Goal: Navigation & Orientation: Find specific page/section

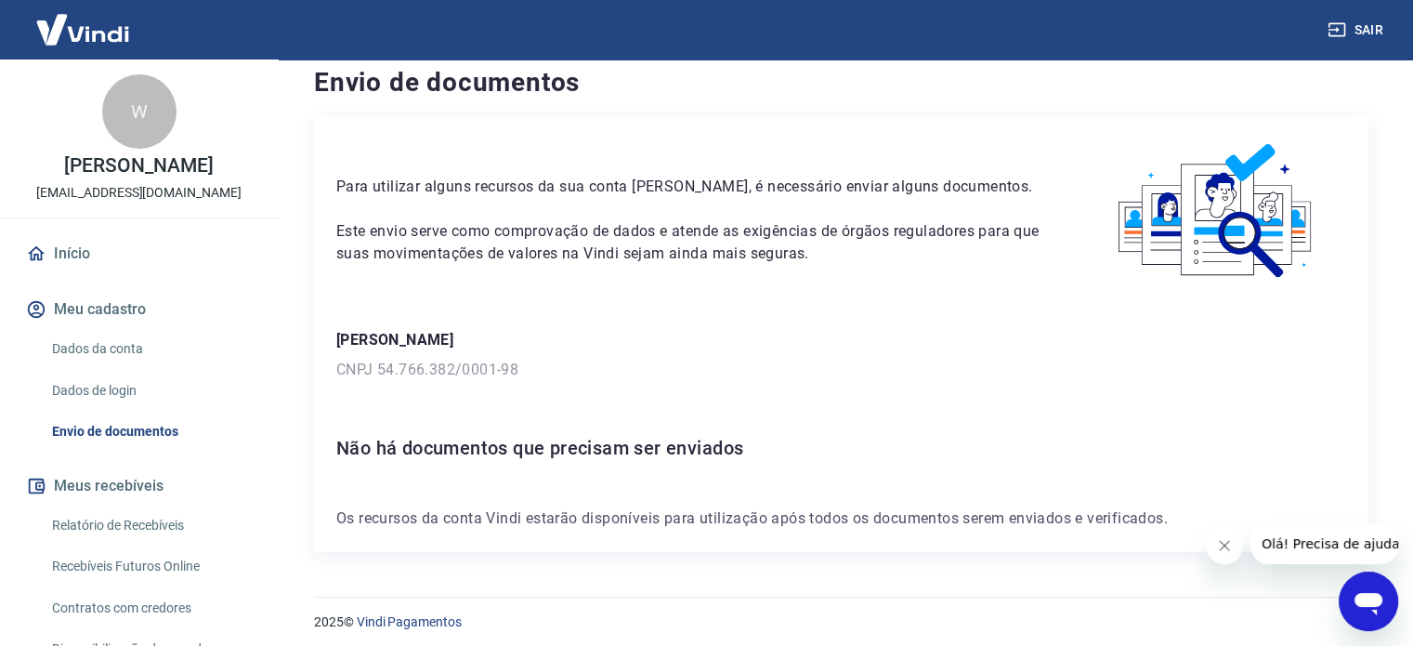
scroll to position [26, 0]
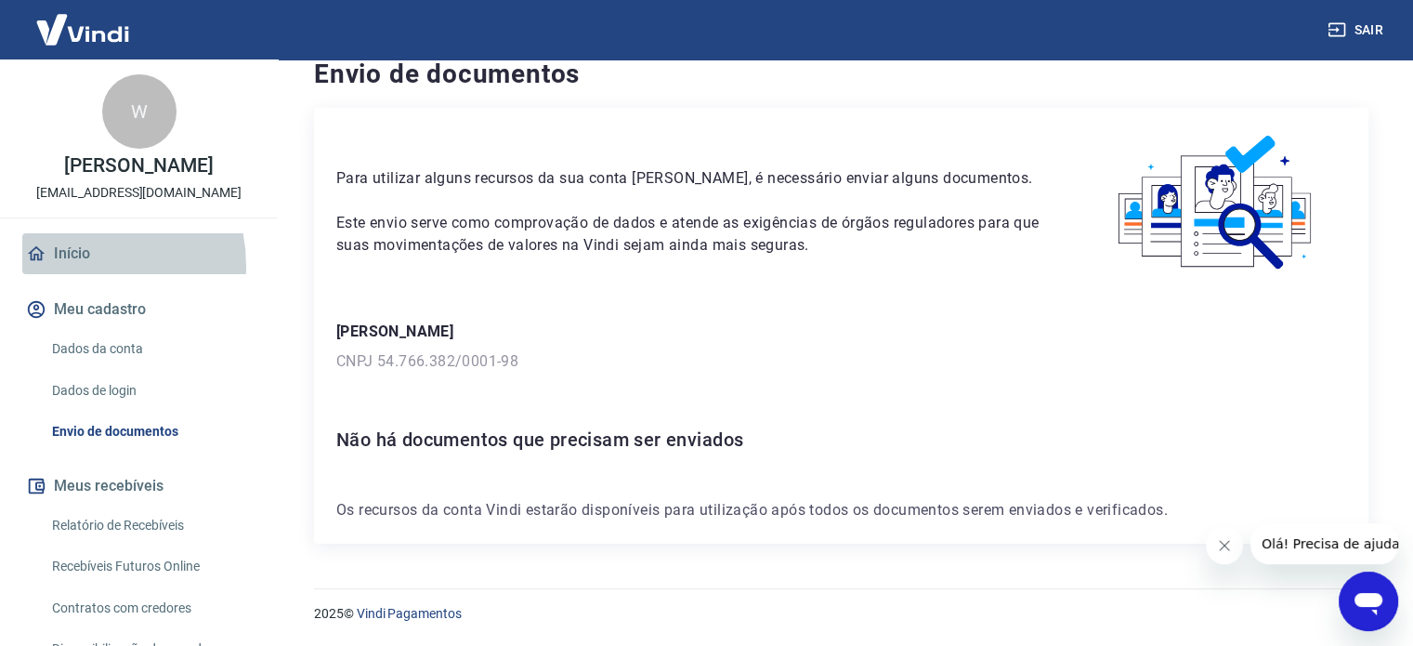
click at [78, 266] on link "Início" at bounding box center [138, 253] width 233 height 41
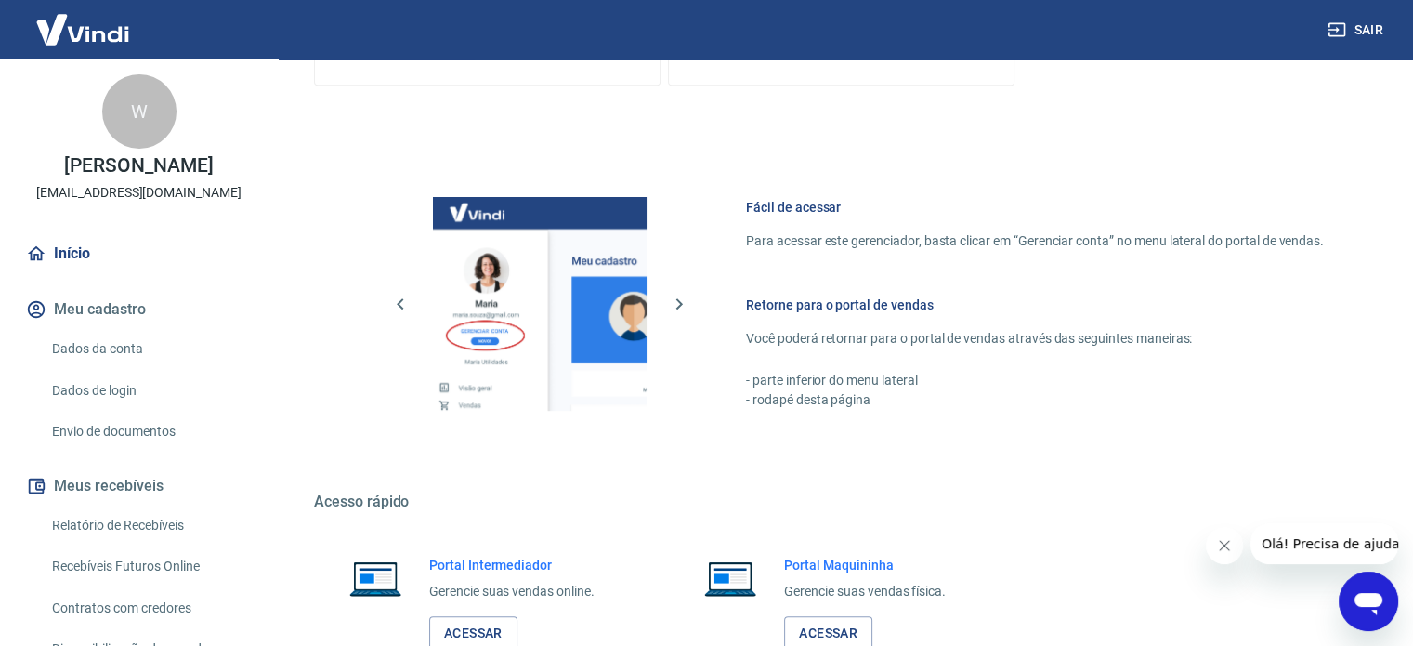
scroll to position [1013, 0]
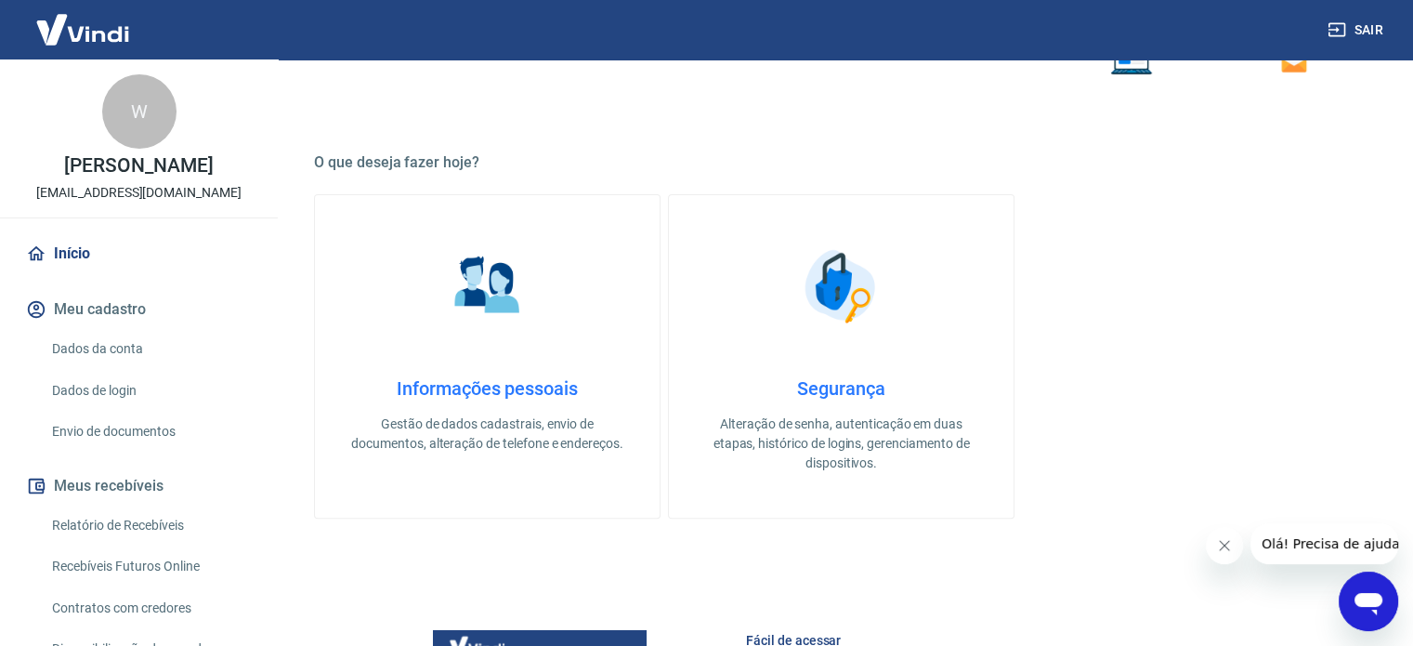
scroll to position [557, 0]
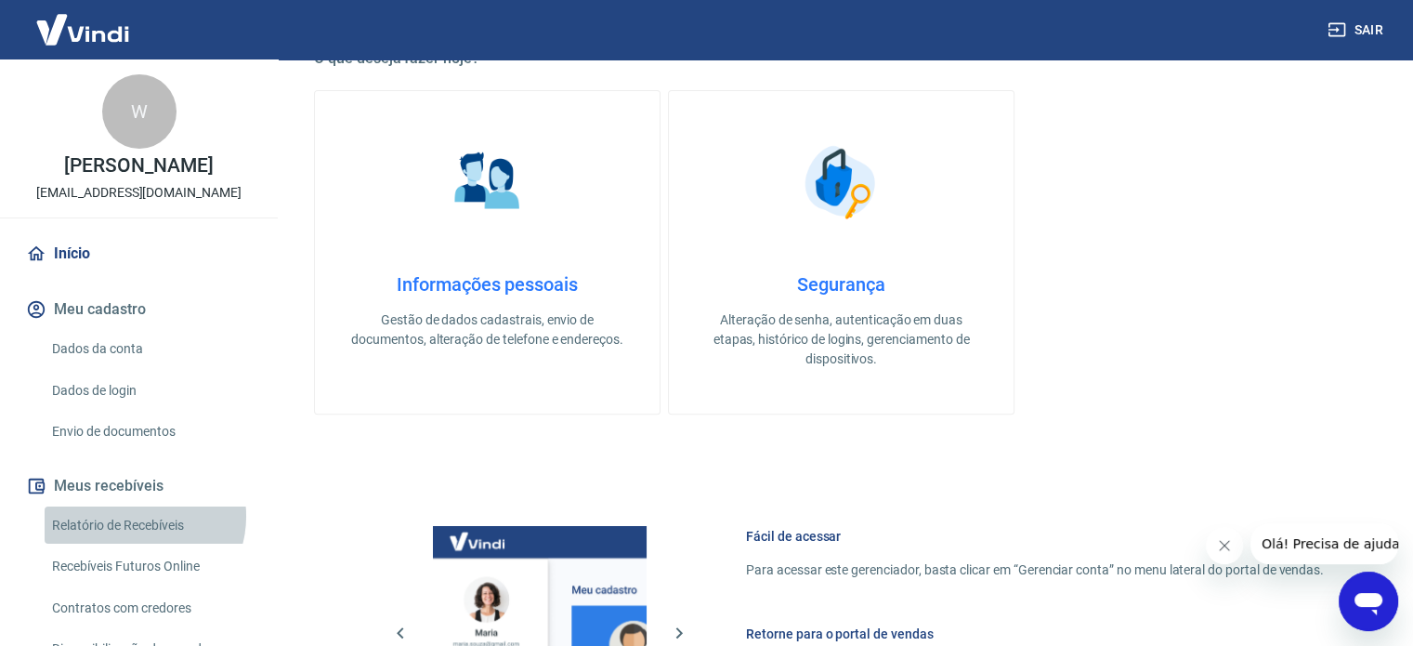
click at [140, 516] on link "Relatório de Recebíveis" at bounding box center [150, 525] width 211 height 38
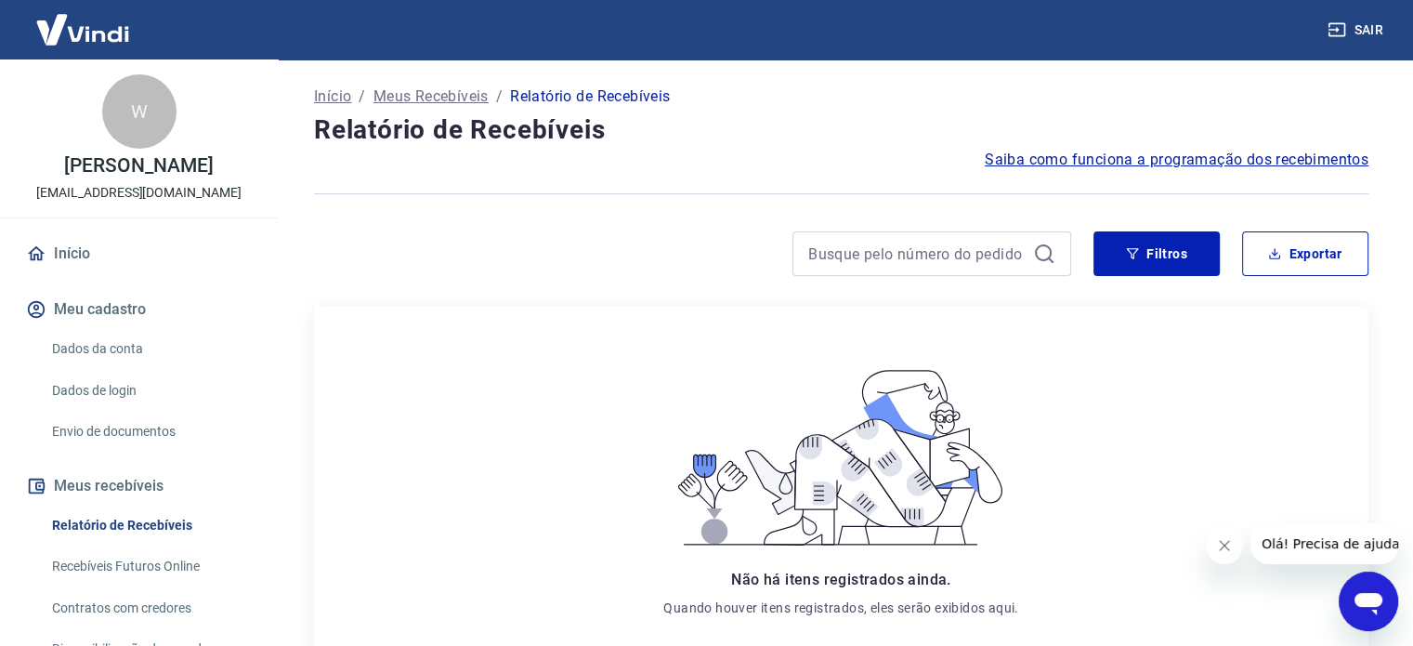
click at [97, 431] on link "Envio de documentos" at bounding box center [150, 431] width 211 height 38
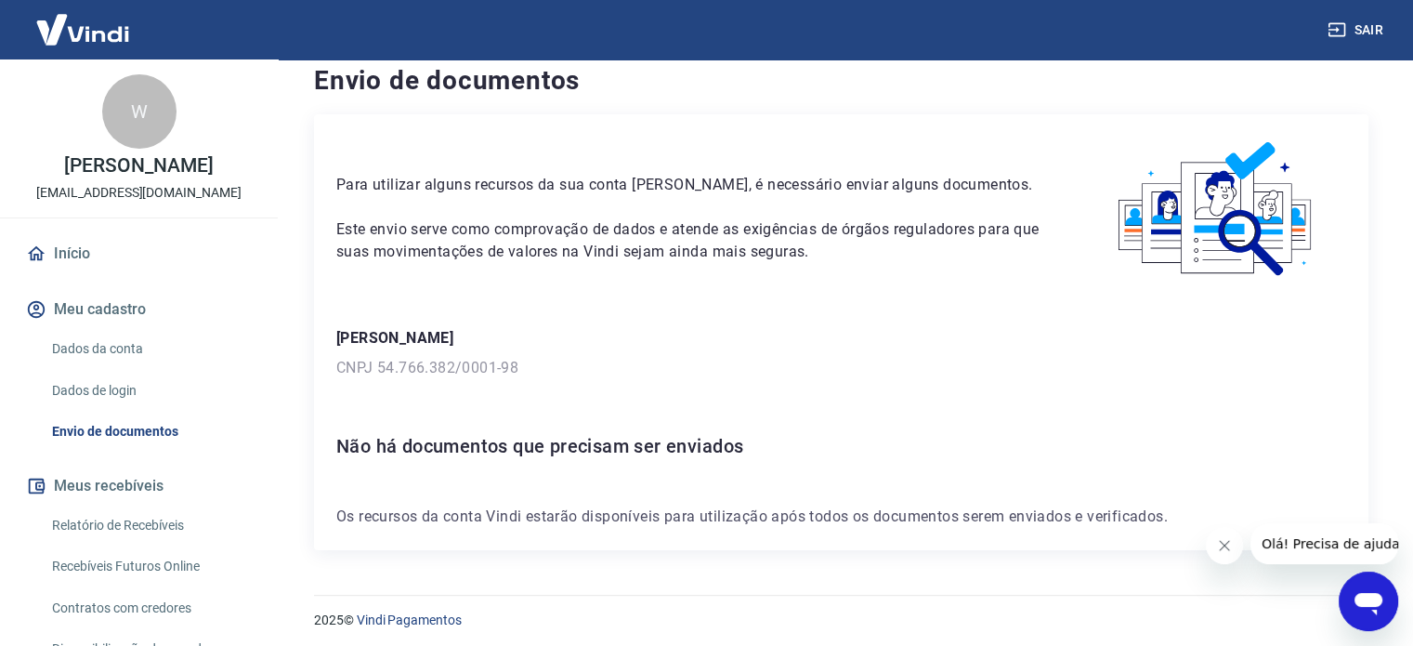
scroll to position [26, 0]
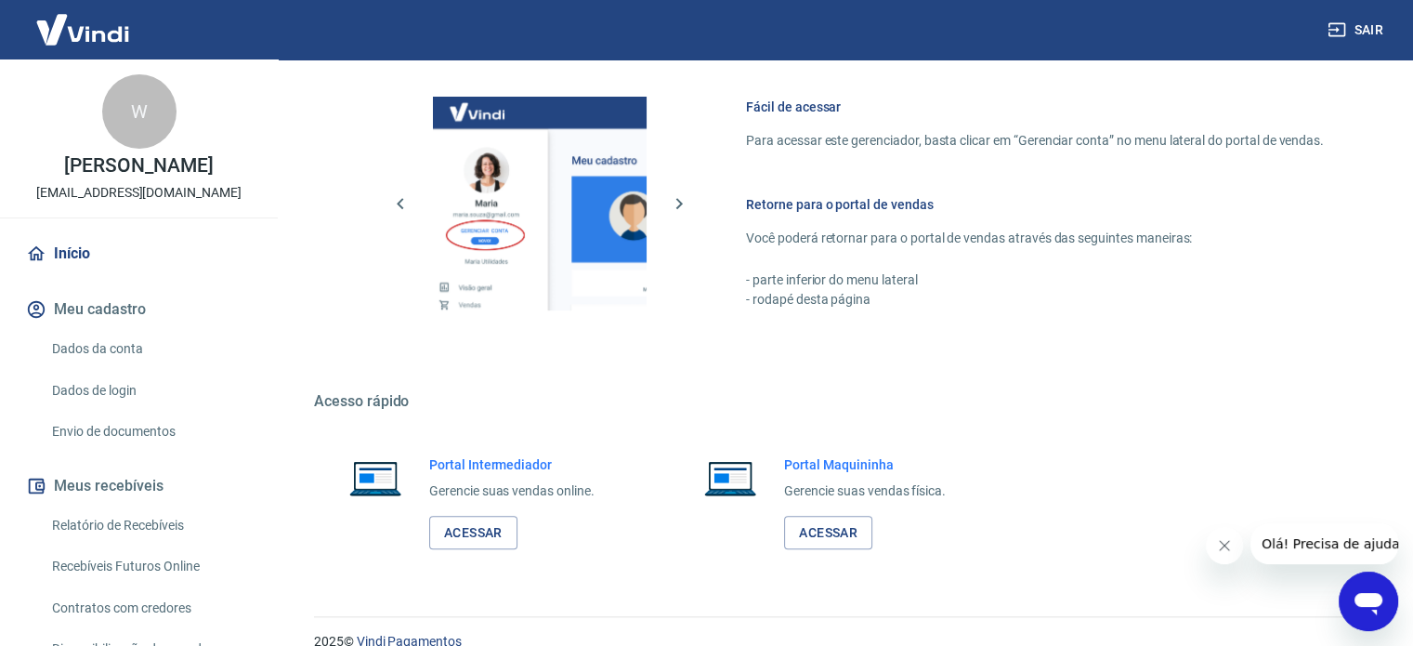
scroll to position [1013, 0]
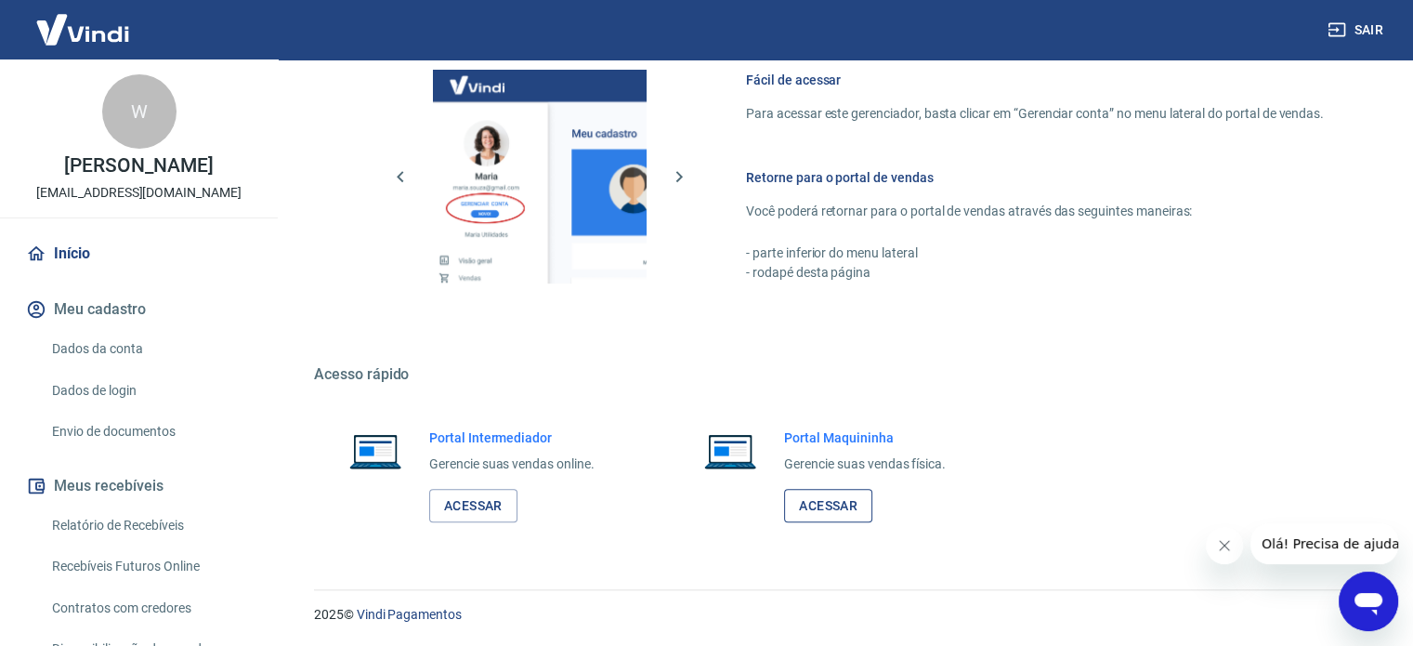
click at [814, 510] on link "Acessar" at bounding box center [828, 506] width 88 height 34
click at [451, 500] on link "Acessar" at bounding box center [473, 506] width 88 height 34
